Goal: Task Accomplishment & Management: Manage account settings

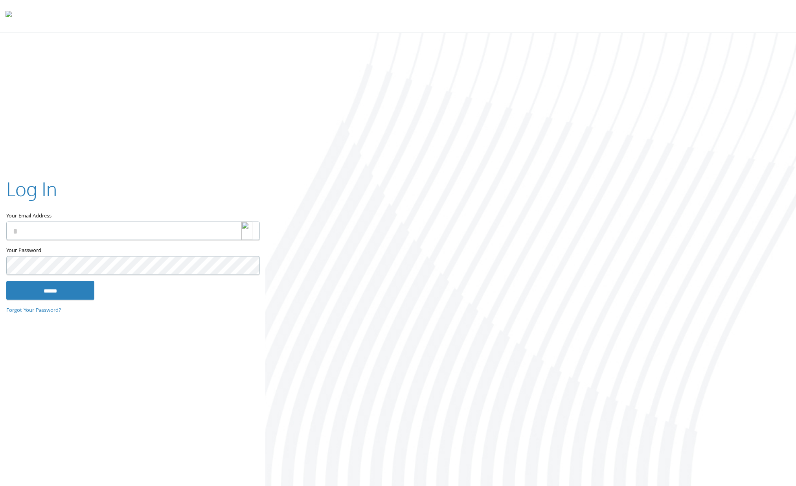
click at [254, 227] on div at bounding box center [250, 231] width 18 height 18
type input "**********"
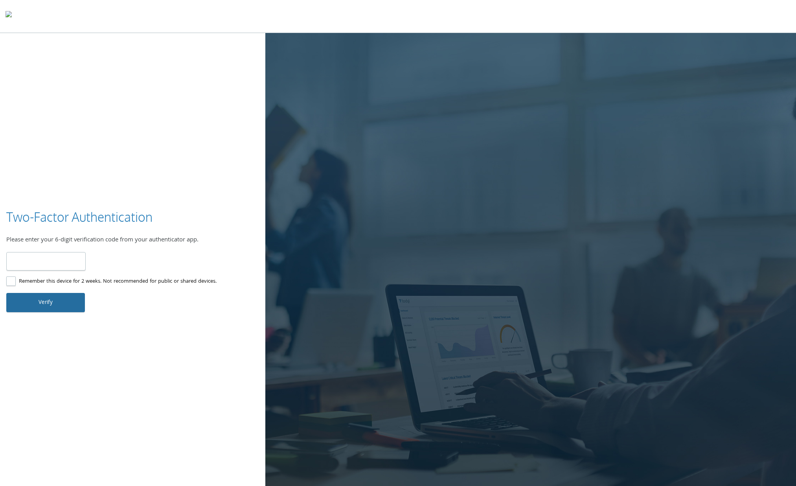
type input "******"
click at [48, 310] on button "Verify" at bounding box center [45, 302] width 79 height 19
